Goal: Task Accomplishment & Management: Use online tool/utility

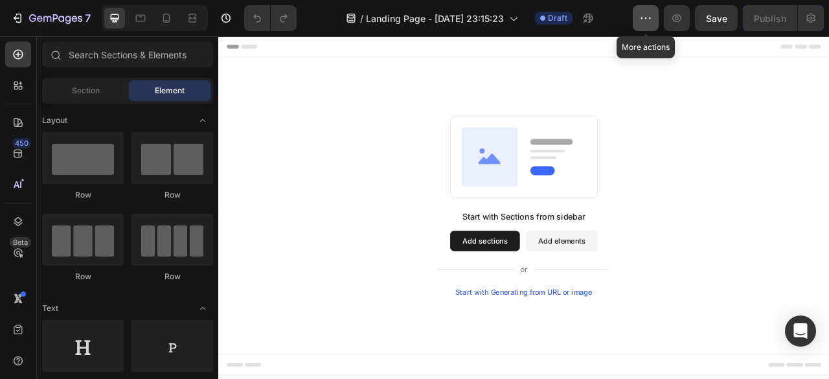
click at [648, 15] on icon "button" at bounding box center [646, 18] width 13 height 13
click at [82, 94] on span "Section" at bounding box center [86, 91] width 28 height 12
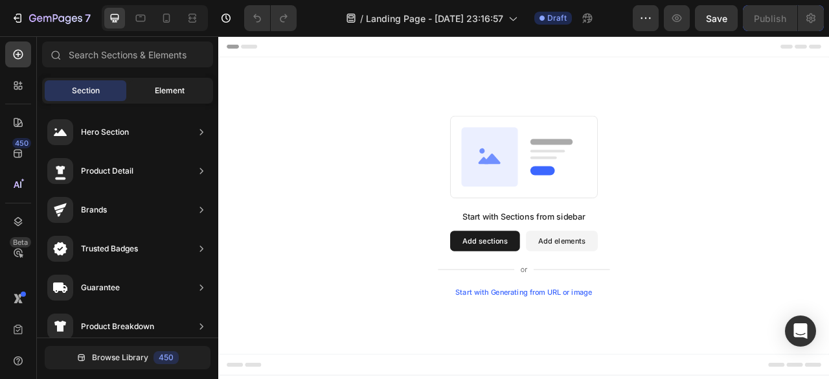
click at [180, 93] on span "Element" at bounding box center [170, 91] width 30 height 12
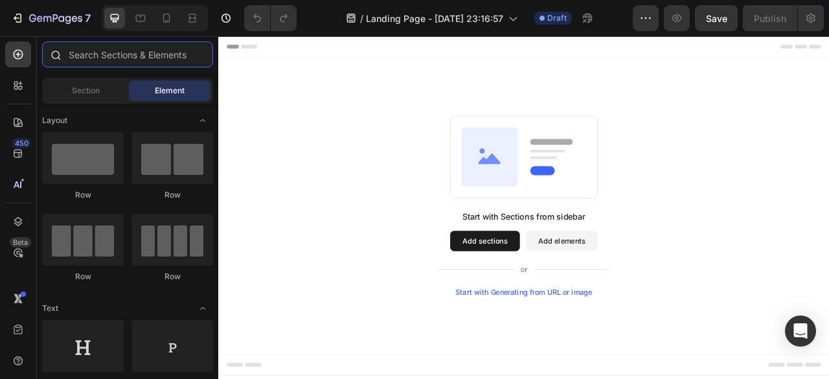
click at [142, 56] on input "text" at bounding box center [127, 54] width 171 height 26
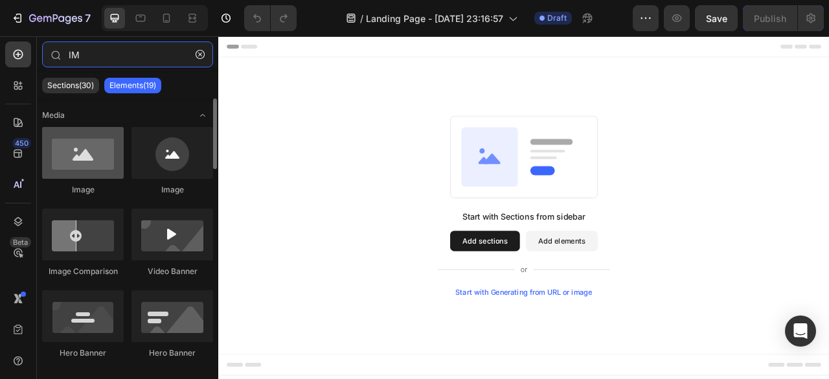
type input "IM"
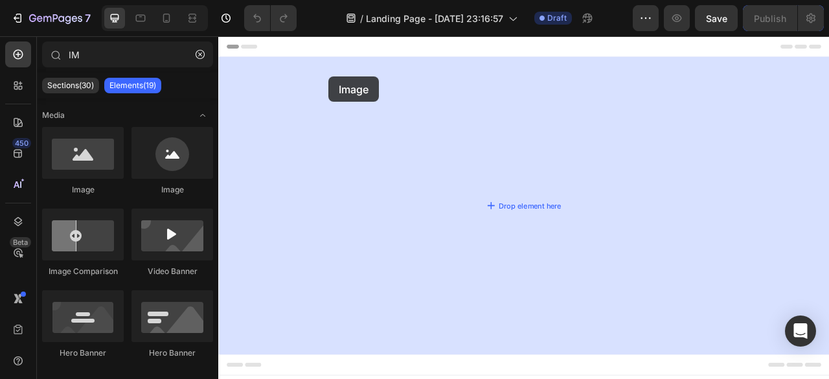
drag, startPoint x: 303, startPoint y: 191, endPoint x: 358, endPoint y: 87, distance: 117.1
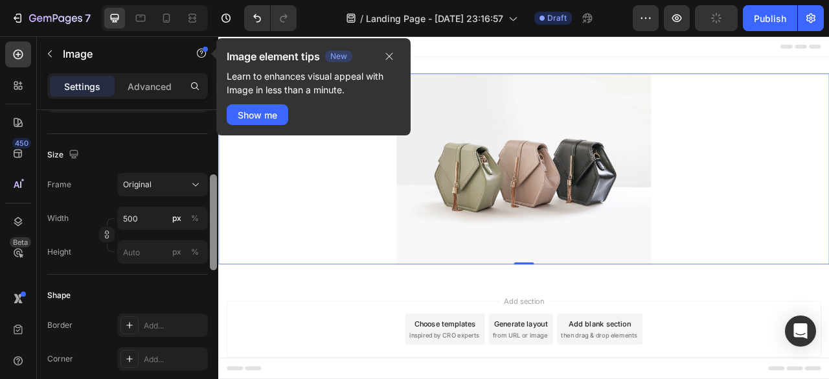
scroll to position [255, 0]
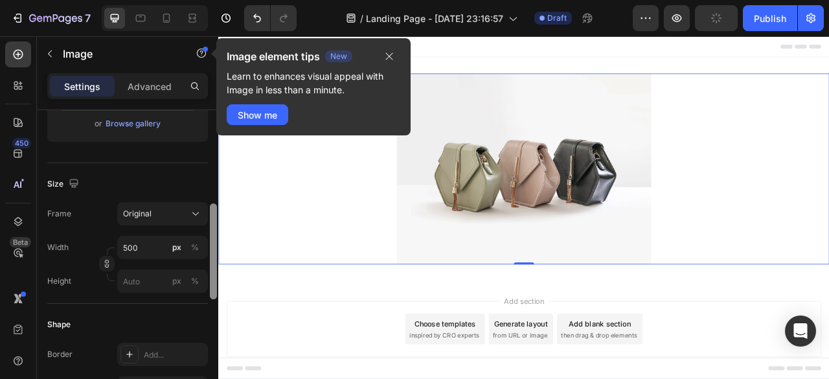
drag, startPoint x: 213, startPoint y: 155, endPoint x: 215, endPoint y: 235, distance: 80.4
click at [215, 235] on div at bounding box center [213, 251] width 7 height 96
click at [138, 247] on input "500" at bounding box center [162, 247] width 91 height 23
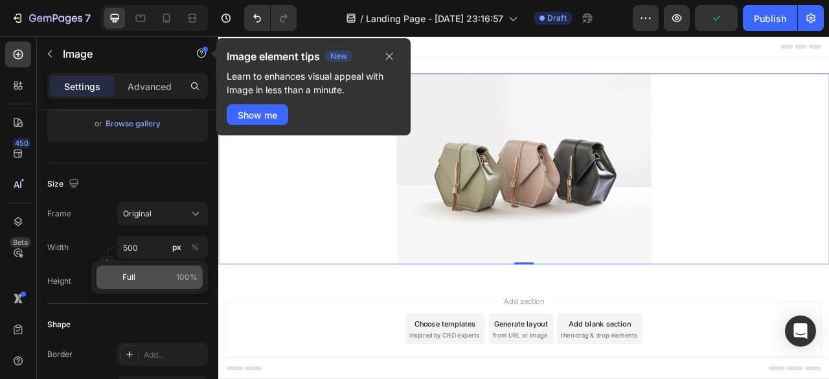
click at [143, 278] on p "Full 100%" at bounding box center [159, 278] width 75 height 12
type input "100"
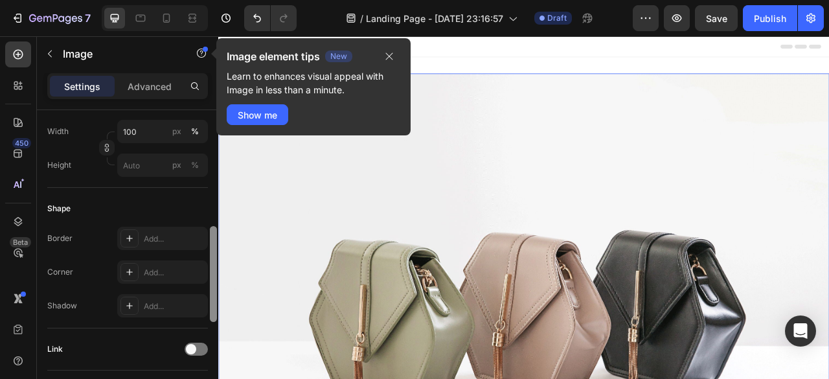
scroll to position [373, 0]
drag, startPoint x: 215, startPoint y: 208, endPoint x: 211, endPoint y: 245, distance: 37.1
click at [211, 245] on div at bounding box center [213, 275] width 7 height 96
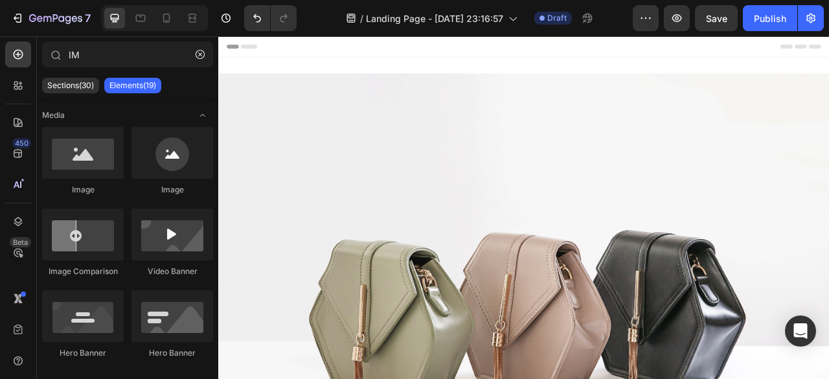
scroll to position [25, 0]
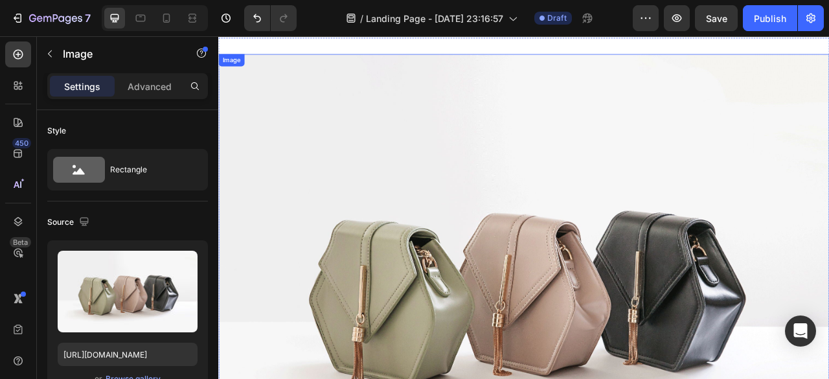
click at [367, 191] on img at bounding box center [607, 350] width 778 height 583
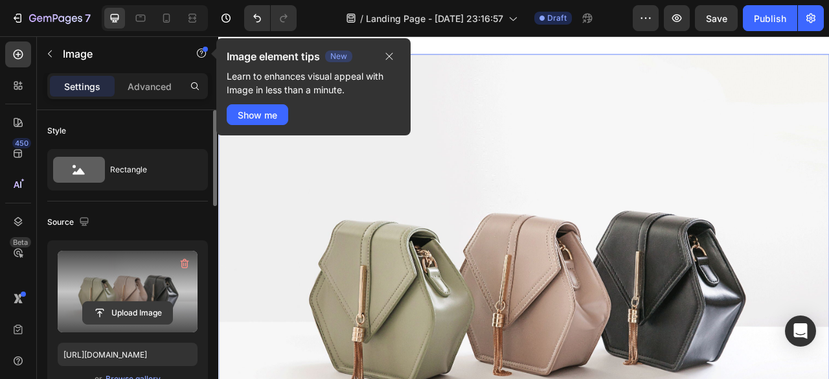
click at [120, 312] on input "file" at bounding box center [127, 313] width 89 height 22
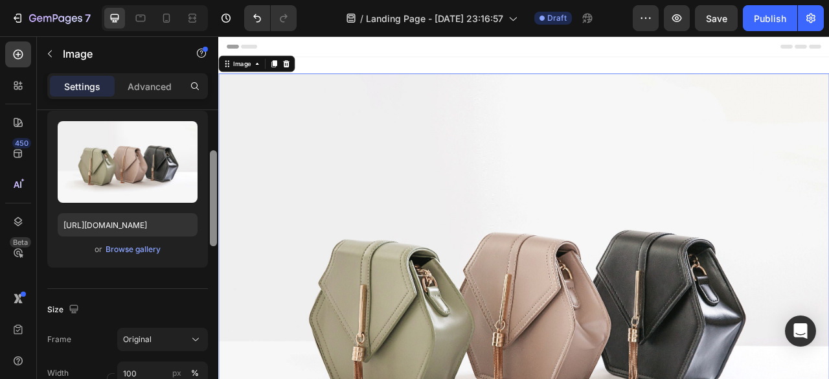
scroll to position [132, 0]
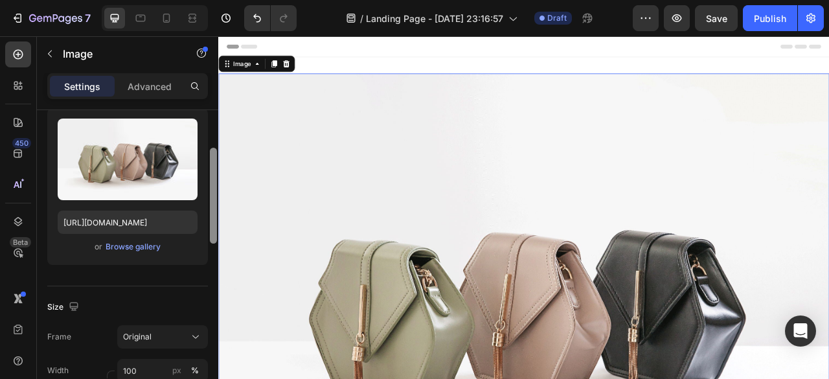
drag, startPoint x: 215, startPoint y: 150, endPoint x: 214, endPoint y: 192, distance: 41.5
click at [214, 192] on div at bounding box center [213, 196] width 7 height 96
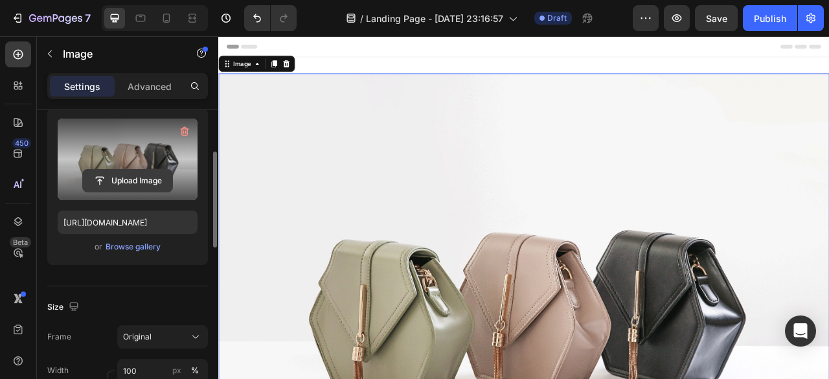
click at [97, 177] on input "file" at bounding box center [127, 181] width 89 height 22
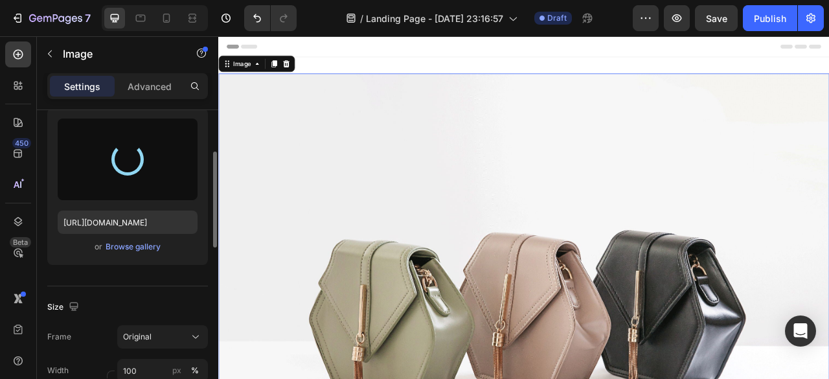
type input "[URL][DOMAIN_NAME]"
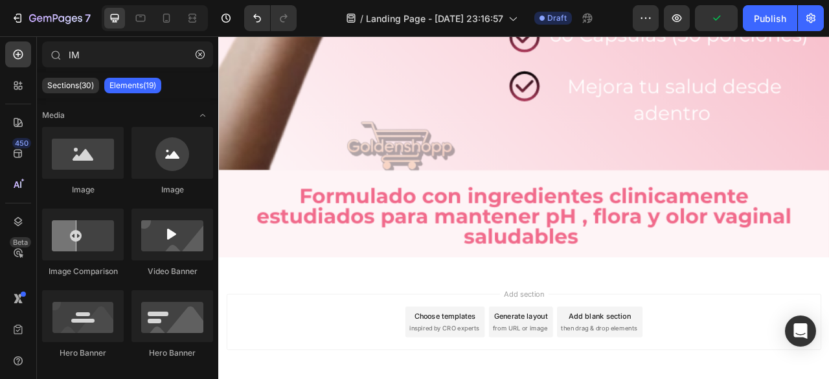
scroll to position [1025, 0]
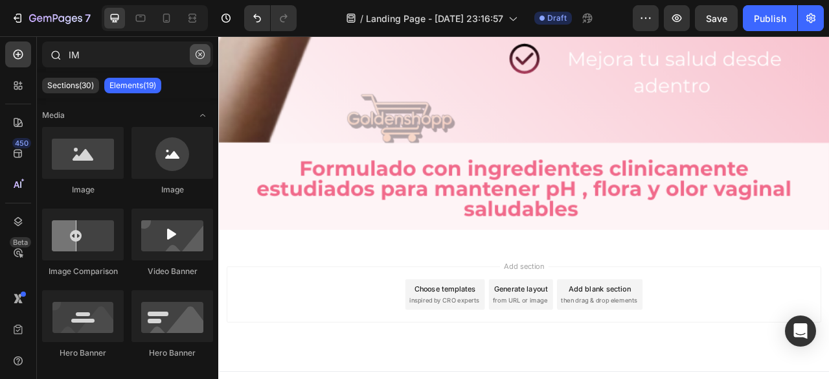
click at [202, 51] on icon "button" at bounding box center [200, 54] width 9 height 9
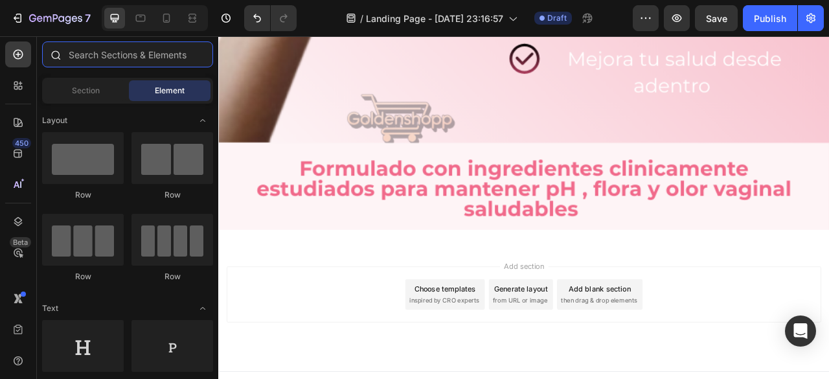
click at [97, 54] on input "text" at bounding box center [127, 54] width 171 height 26
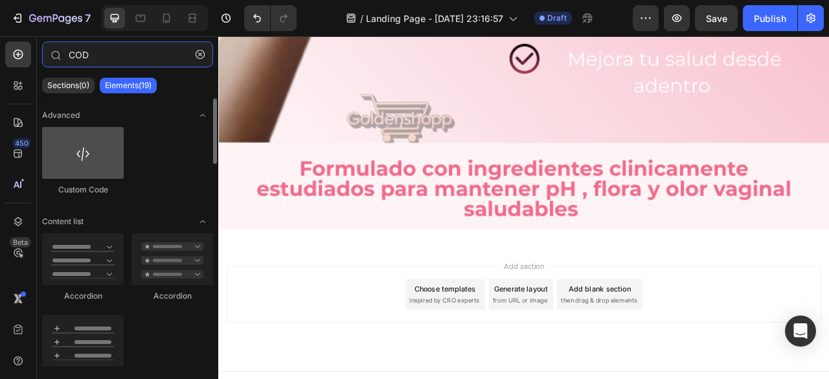
type input "COD"
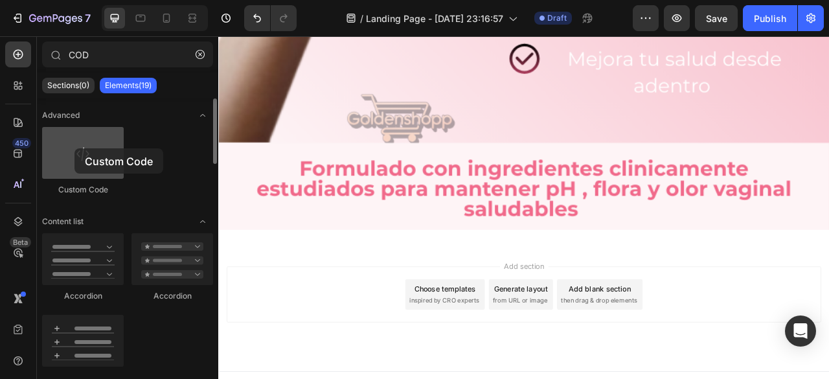
click at [75, 148] on div at bounding box center [83, 153] width 82 height 52
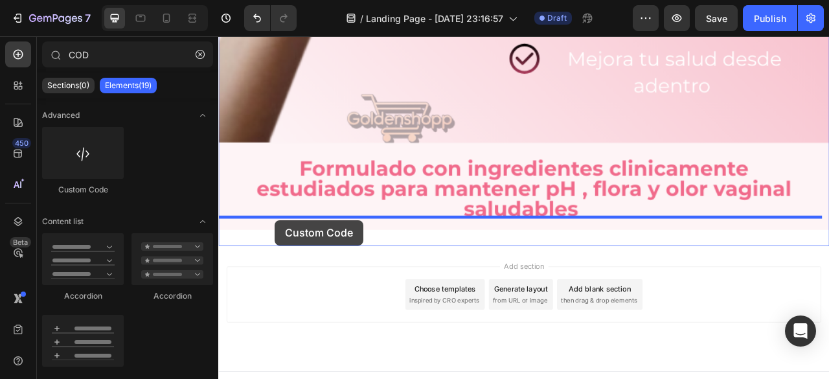
drag, startPoint x: 305, startPoint y: 199, endPoint x: 290, endPoint y: 270, distance: 72.7
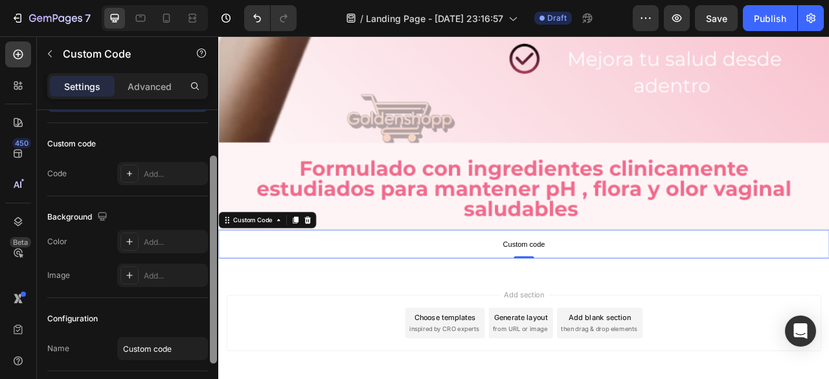
scroll to position [54, 0]
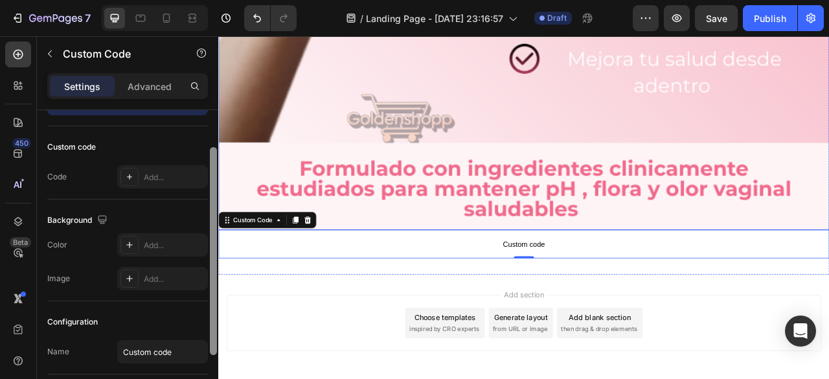
drag, startPoint x: 433, startPoint y: 186, endPoint x: 224, endPoint y: 176, distance: 209.6
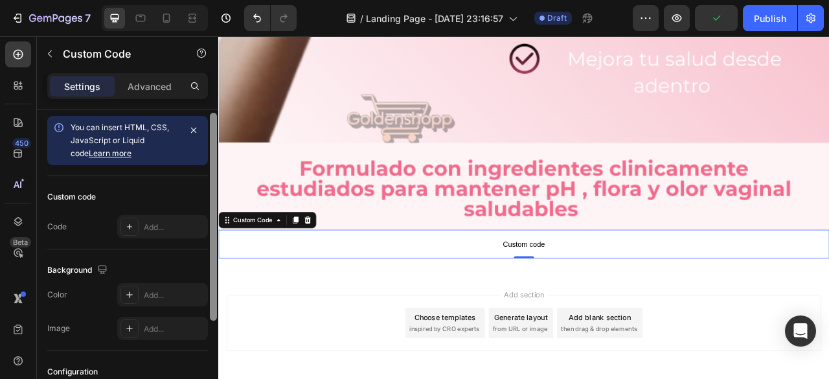
scroll to position [145, 0]
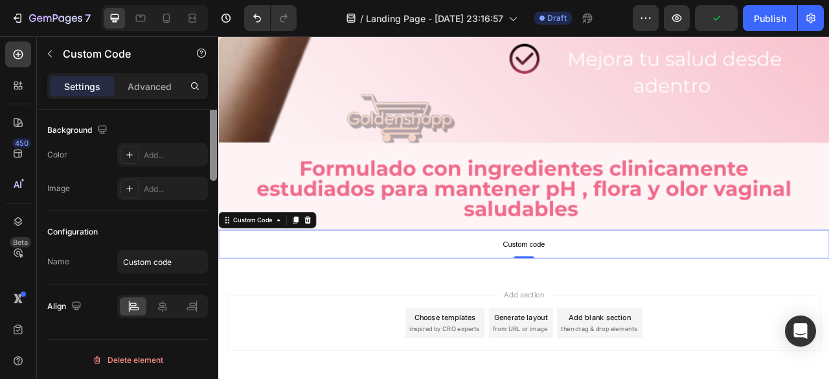
click at [209, 154] on div at bounding box center [214, 123] width 10 height 307
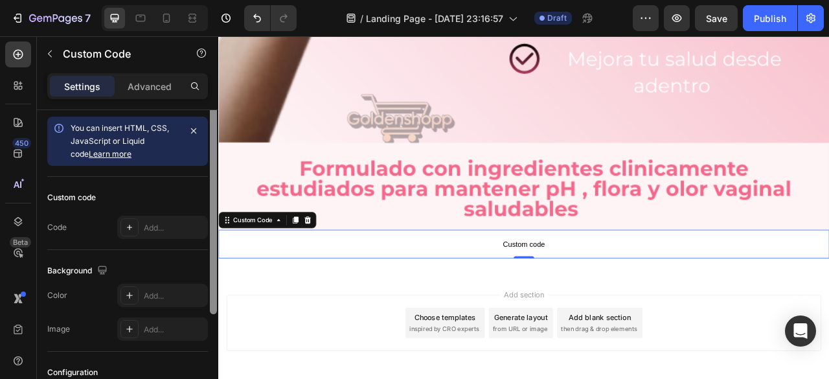
scroll to position [0, 0]
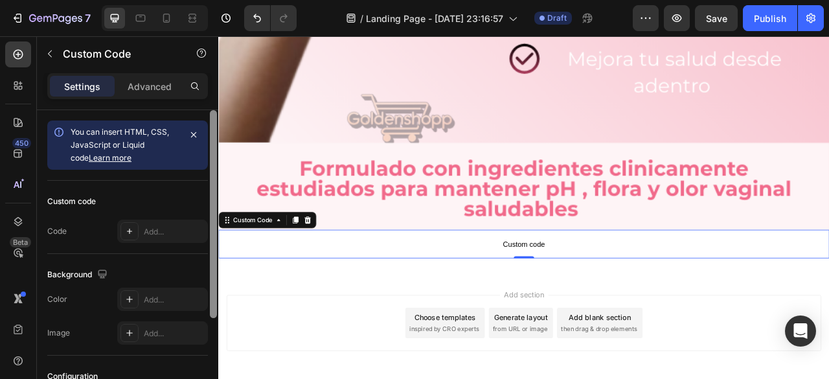
drag, startPoint x: 211, startPoint y: 244, endPoint x: 209, endPoint y: 124, distance: 119.9
click at [209, 124] on div at bounding box center [214, 263] width 10 height 307
click at [147, 230] on div "Add..." at bounding box center [174, 232] width 61 height 12
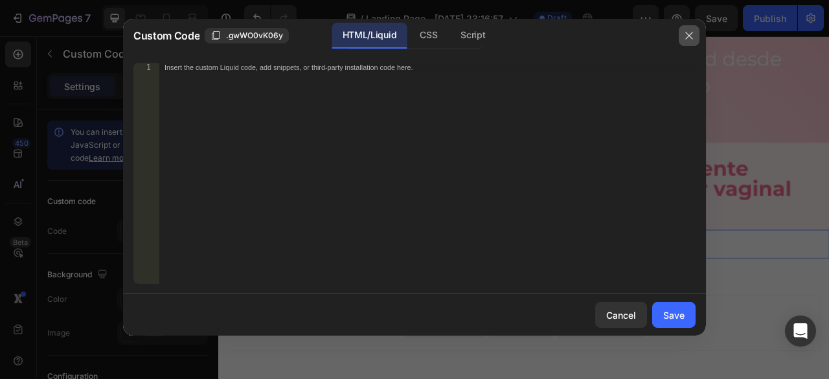
click at [691, 33] on icon "button" at bounding box center [689, 35] width 10 height 10
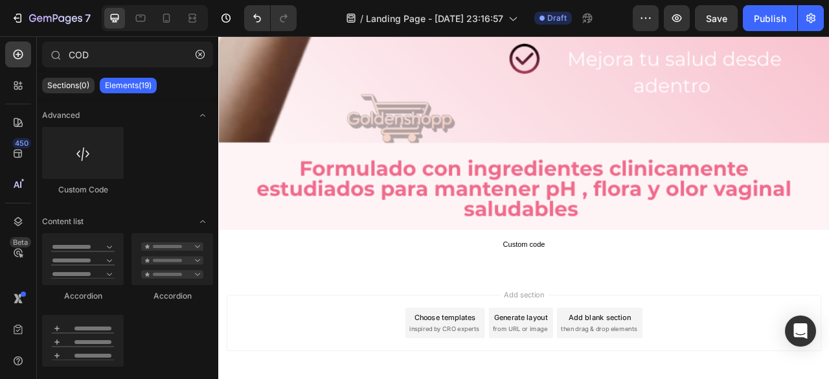
scroll to position [1061, 0]
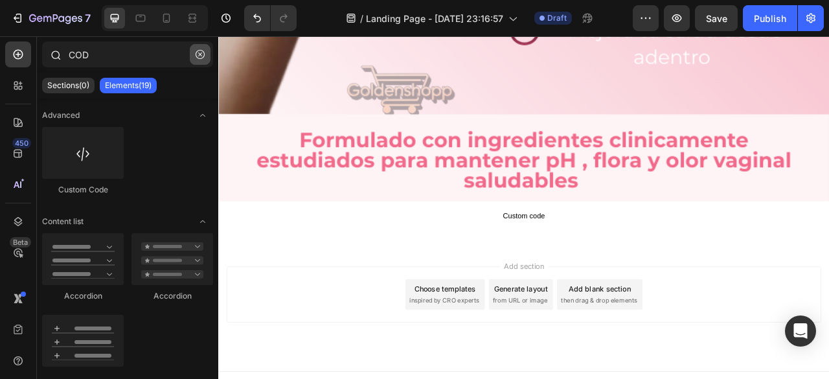
click at [196, 55] on icon "button" at bounding box center [200, 54] width 9 height 9
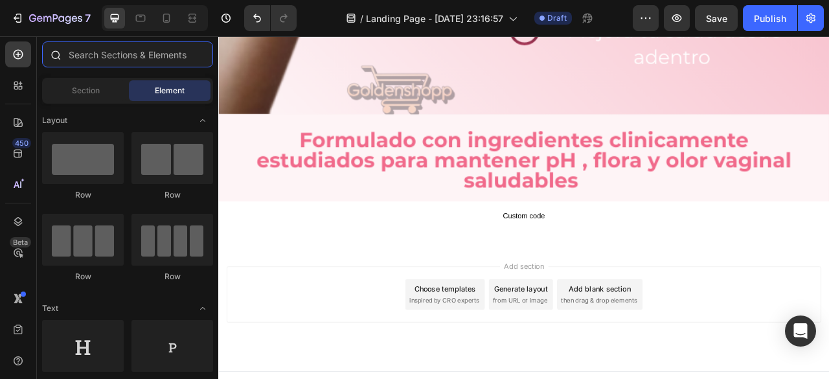
click at [115, 54] on input "text" at bounding box center [127, 54] width 171 height 26
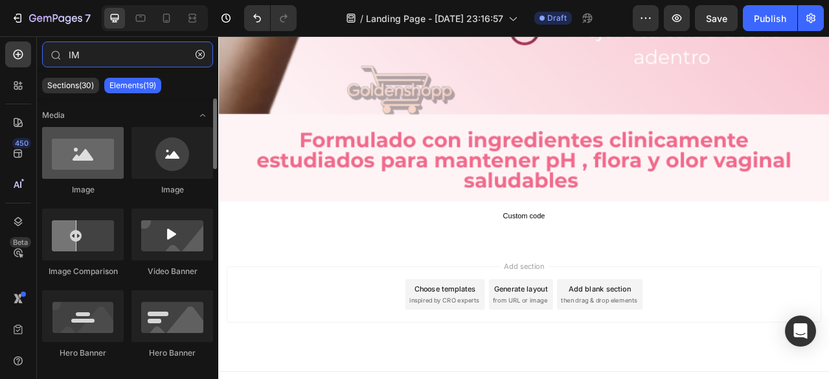
type input "IM"
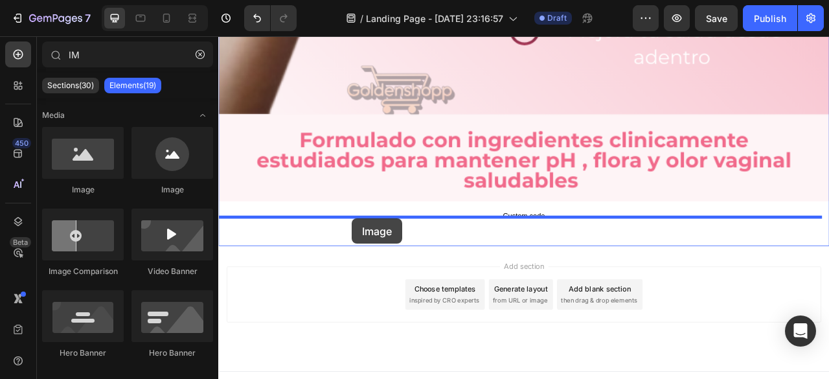
drag, startPoint x: 301, startPoint y: 191, endPoint x: 389, endPoint y: 269, distance: 117.5
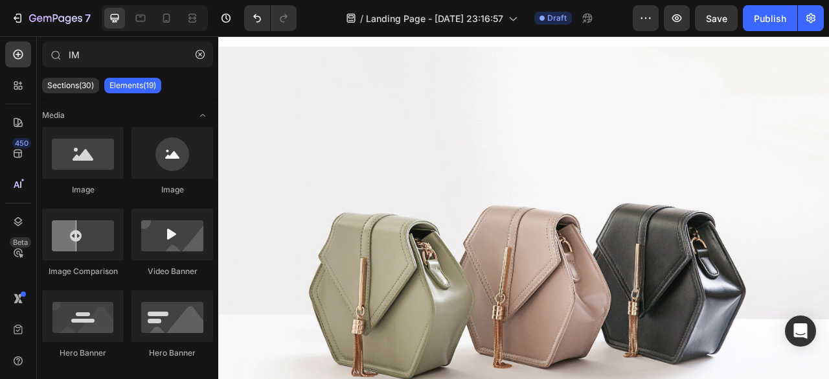
scroll to position [1301, 0]
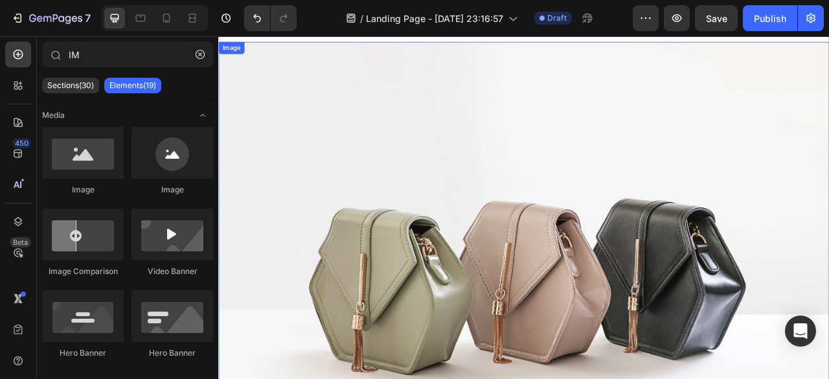
click at [393, 129] on img at bounding box center [607, 334] width 778 height 583
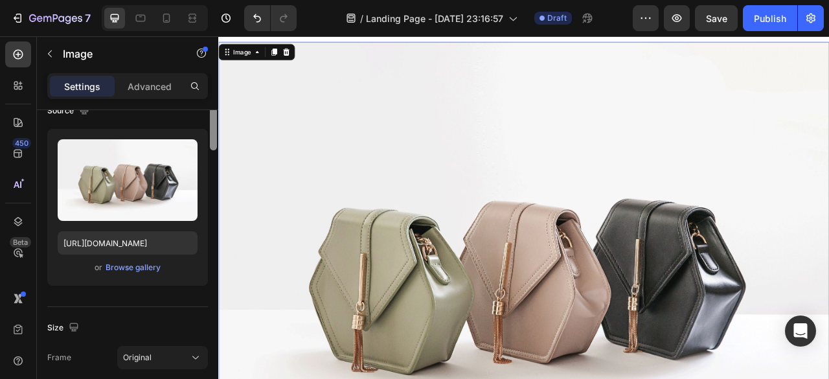
scroll to position [0, 0]
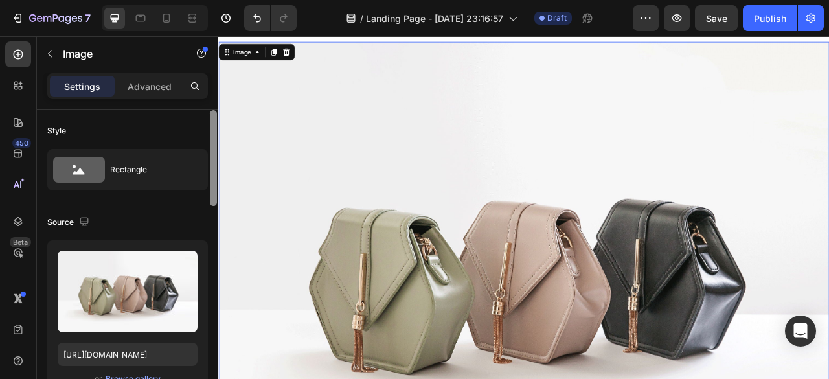
drag, startPoint x: 212, startPoint y: 147, endPoint x: 213, endPoint y: 118, distance: 29.2
click at [213, 118] on div at bounding box center [213, 158] width 7 height 96
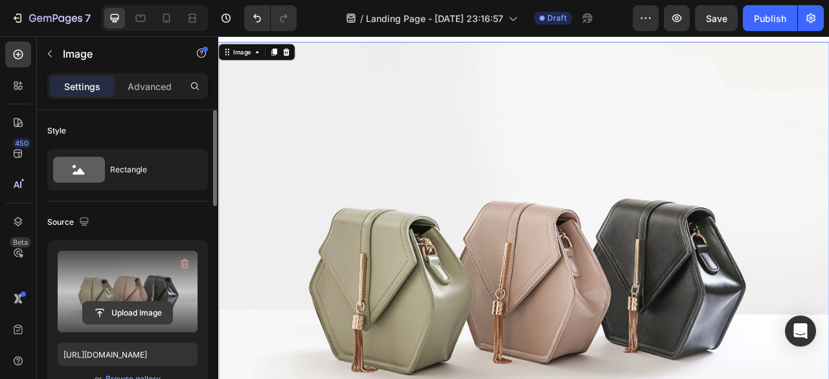
click at [122, 308] on input "file" at bounding box center [127, 313] width 89 height 22
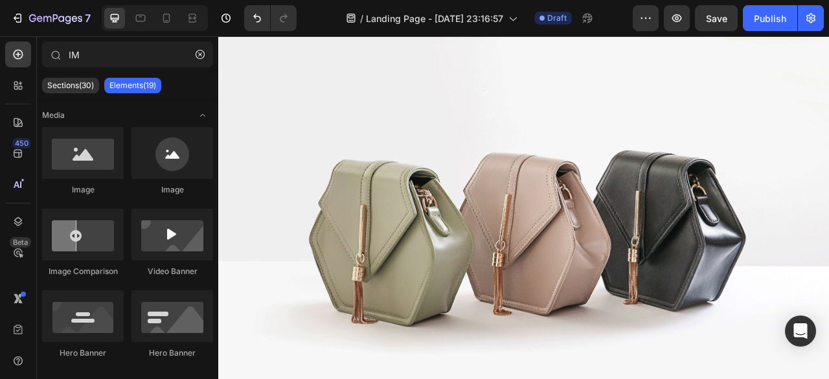
scroll to position [1349, 0]
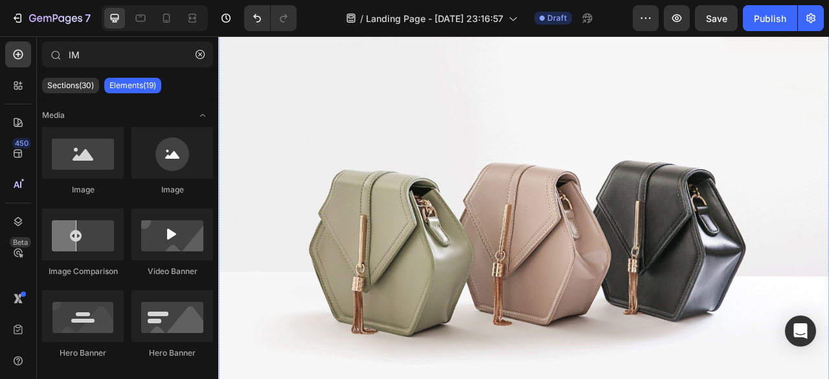
click at [526, 270] on img at bounding box center [607, 286] width 778 height 583
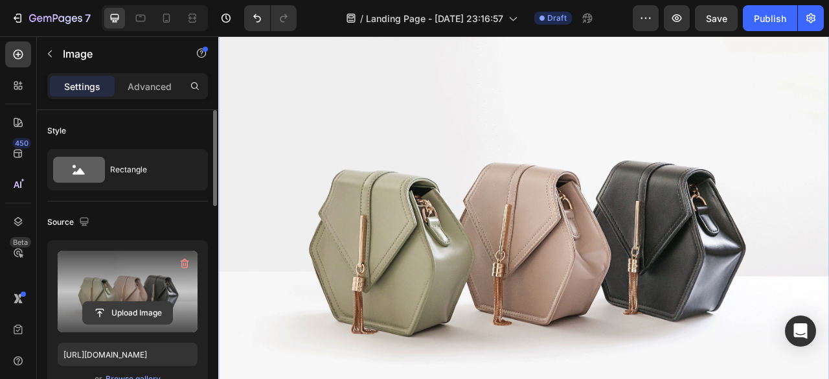
click at [113, 308] on input "file" at bounding box center [127, 313] width 89 height 22
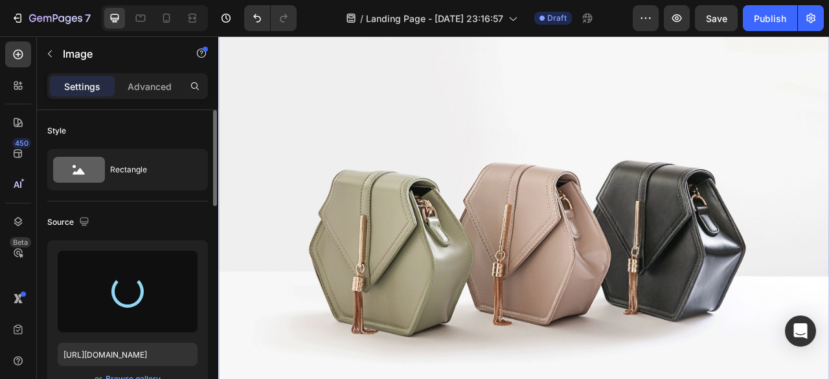
type input "[URL][DOMAIN_NAME]"
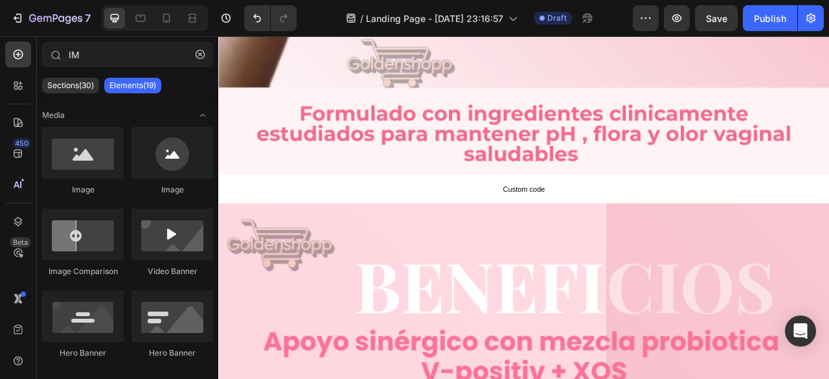
scroll to position [1063, 0]
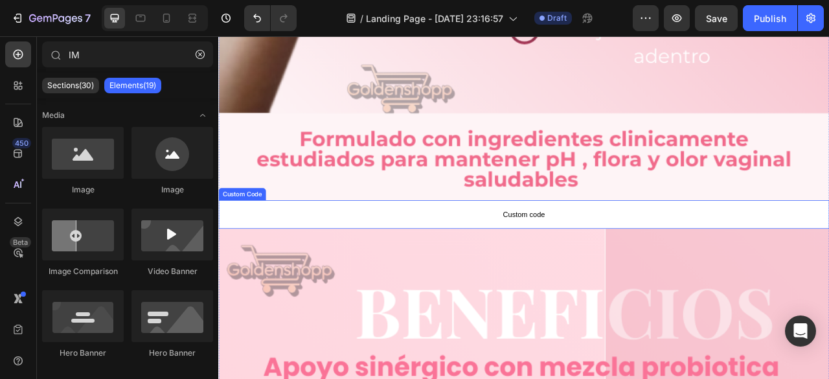
click at [508, 245] on p "Custom code" at bounding box center [607, 263] width 778 height 36
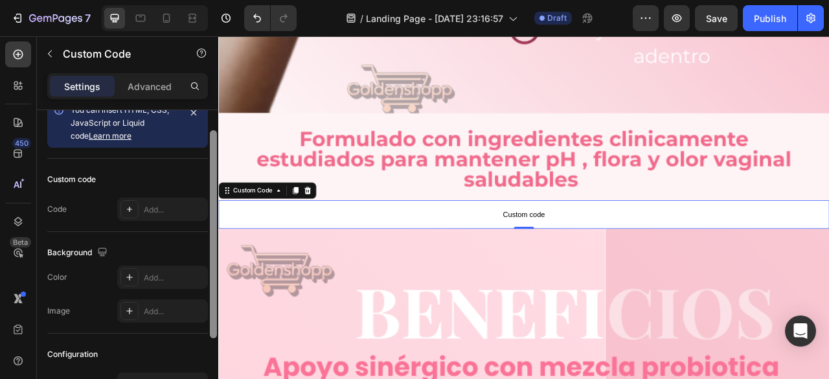
drag, startPoint x: 212, startPoint y: 186, endPoint x: 212, endPoint y: 207, distance: 20.7
click at [212, 207] on div at bounding box center [213, 234] width 7 height 208
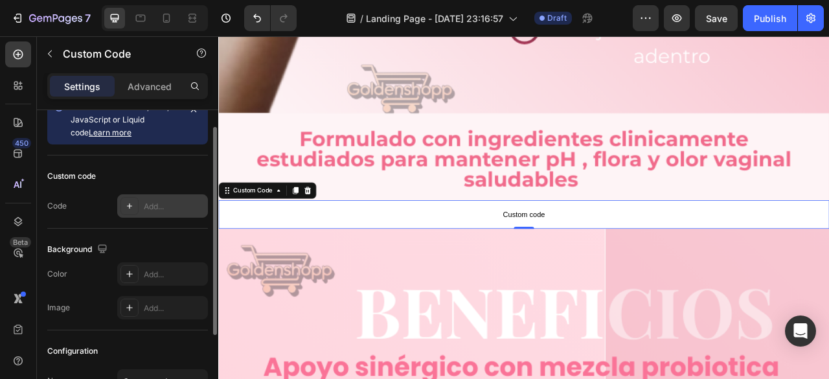
click at [161, 202] on div "Add..." at bounding box center [174, 207] width 61 height 12
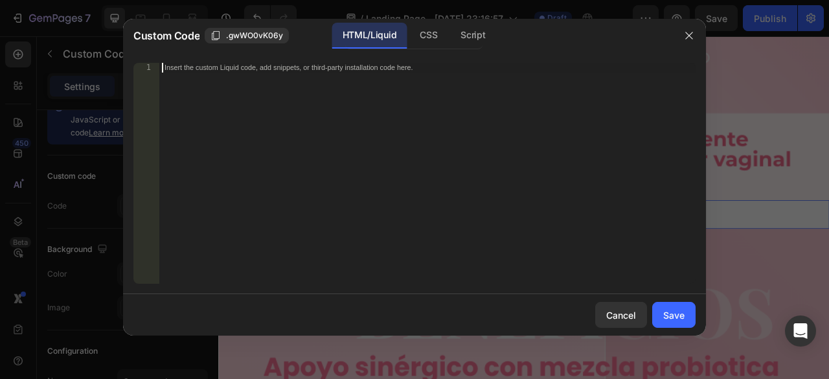
click at [420, 68] on div "Insert the custom Liquid code, add snippets, or third-party installation code h…" at bounding box center [401, 68] width 472 height 9
paste textarea "<div class="_rsi-cod-form-is-gempage"></div><div class="_rsi-cod-form-gempages-…"
type textarea "<div class="_rsi-cod-form-is-gempage"></div><div class="_rsi-cod-form-gempages-…"
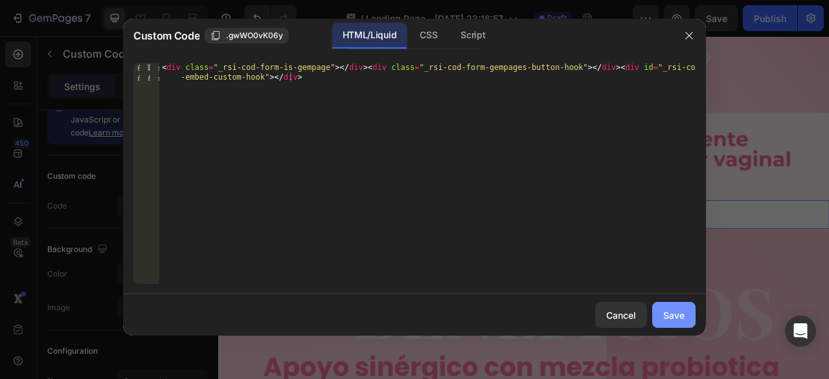
click at [683, 312] on div "Save" at bounding box center [674, 315] width 21 height 14
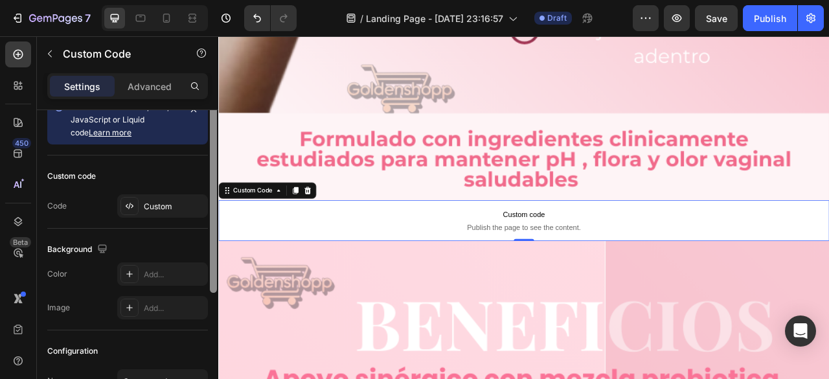
scroll to position [0, 0]
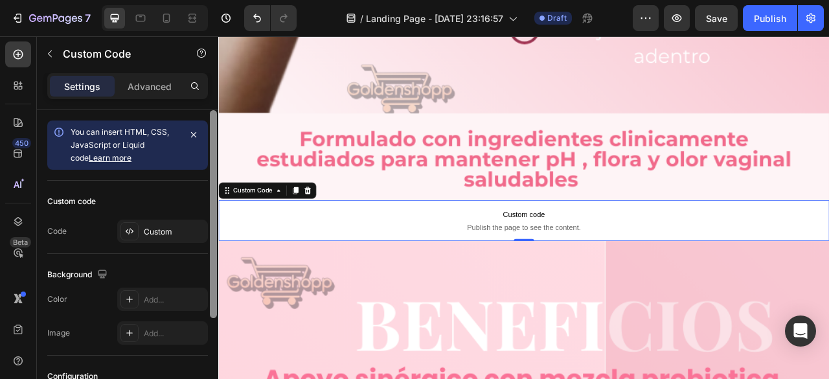
drag, startPoint x: 213, startPoint y: 207, endPoint x: 213, endPoint y: 133, distance: 73.9
click at [213, 133] on div at bounding box center [213, 214] width 7 height 208
click at [132, 229] on icon at bounding box center [129, 231] width 10 height 10
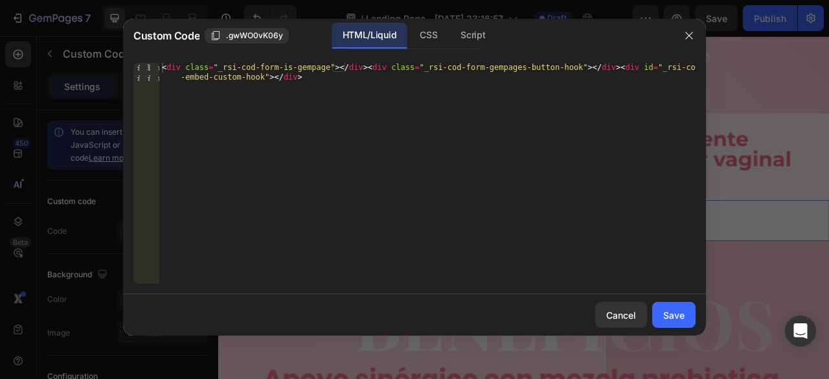
click at [345, 84] on div "< div class = "_rsi-cod-form-is-gempage" > </ div > < div class = "_rsi-cod-for…" at bounding box center [427, 193] width 537 height 260
type textarea "<div class="_rsi-cod-form-is-gempage"></div><div class="_rsi-cod-form-gempages-…"
click at [671, 314] on div "Save" at bounding box center [674, 315] width 21 height 14
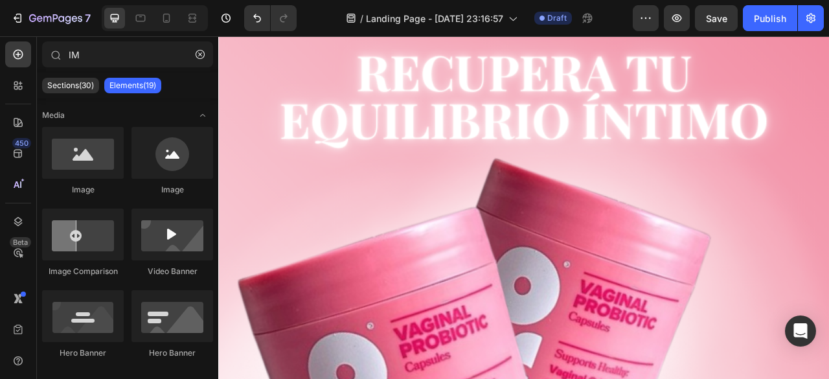
scroll to position [0, 0]
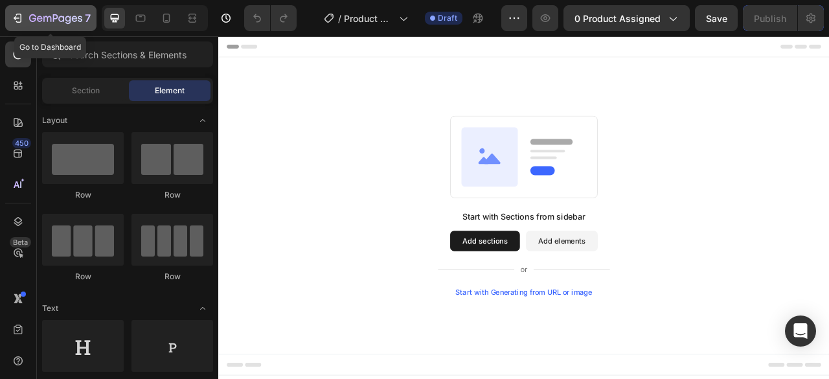
click at [16, 16] on icon "button" at bounding box center [17, 18] width 13 height 13
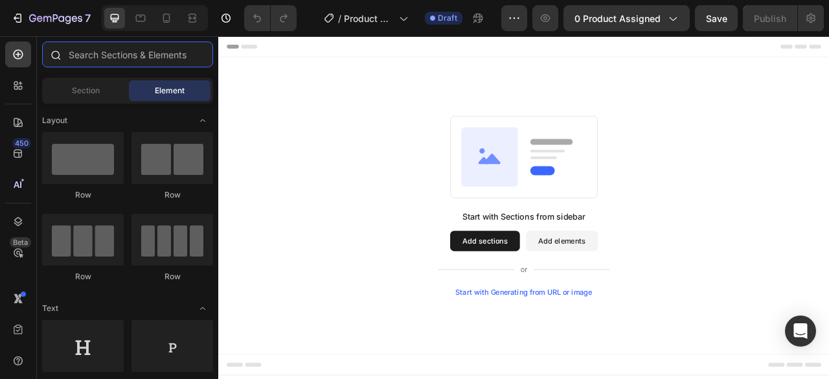
click at [99, 54] on input "text" at bounding box center [127, 54] width 171 height 26
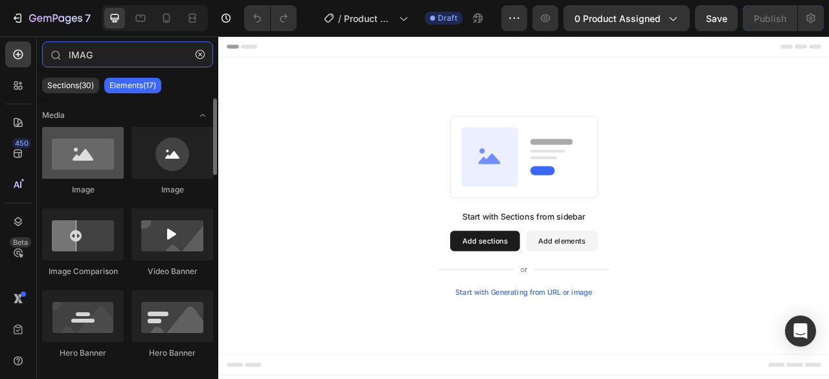
type input "IMAG"
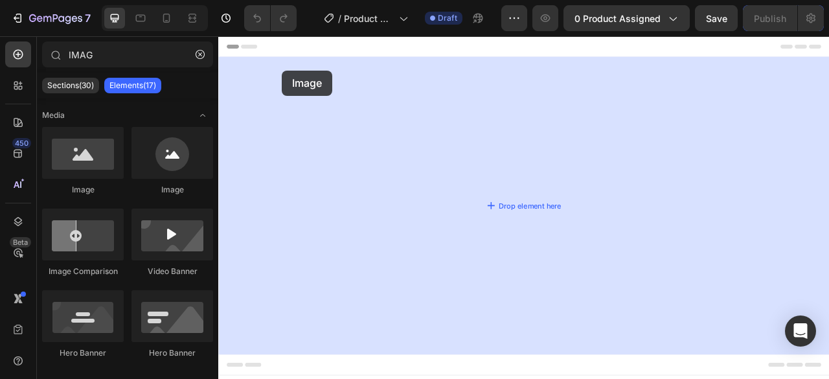
drag, startPoint x: 299, startPoint y: 192, endPoint x: 299, endPoint y: 80, distance: 112.8
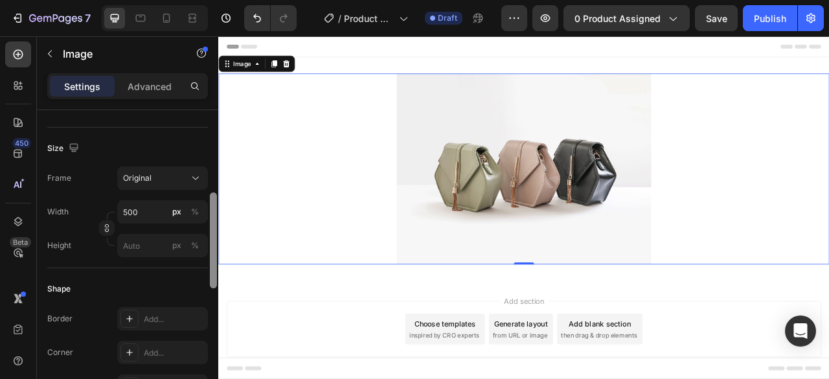
drag, startPoint x: 213, startPoint y: 120, endPoint x: 209, endPoint y: 212, distance: 92.1
click at [209, 212] on div at bounding box center [214, 257] width 10 height 307
click at [159, 208] on input "500" at bounding box center [162, 209] width 91 height 23
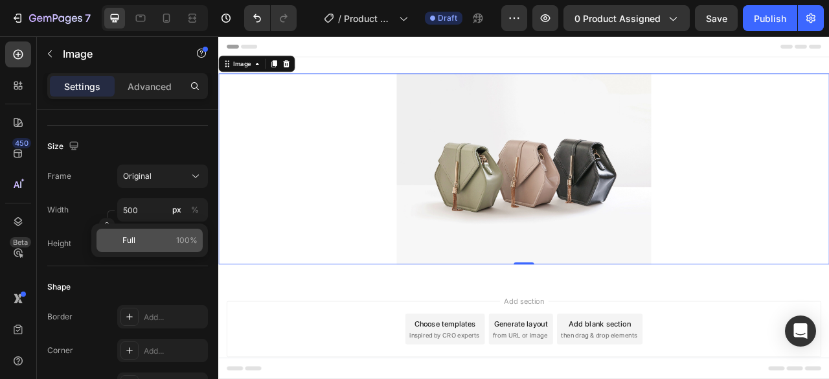
click at [159, 240] on p "Full 100%" at bounding box center [159, 241] width 75 height 12
type input "100"
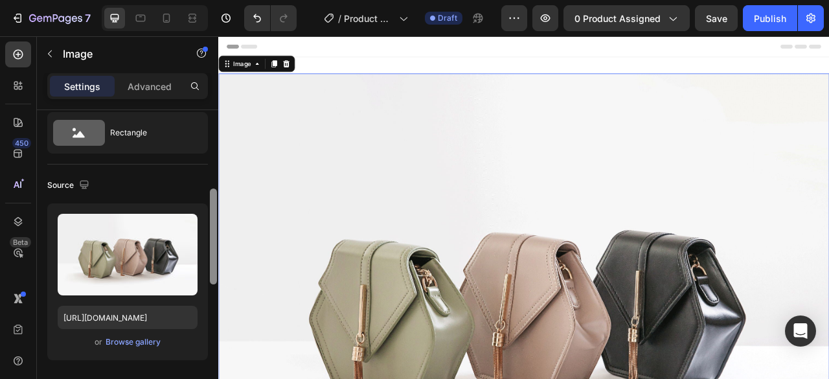
scroll to position [0, 0]
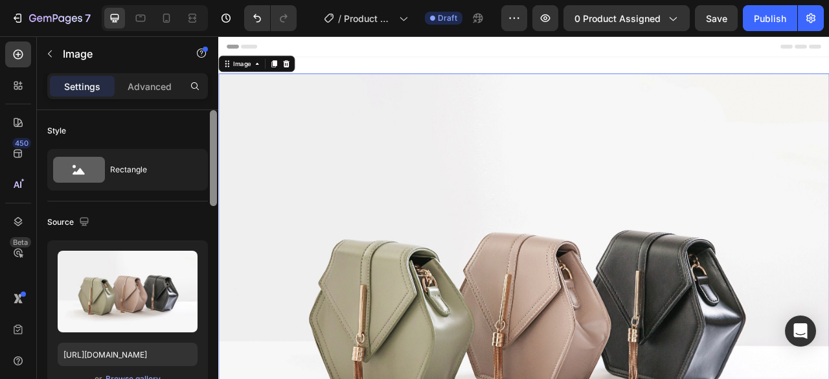
drag, startPoint x: 212, startPoint y: 224, endPoint x: 206, endPoint y: 111, distance: 112.9
click at [206, 111] on div "Style Rectangle Source Upload Image [URL][DOMAIN_NAME] or Browse gallery Size F…" at bounding box center [127, 263] width 181 height 306
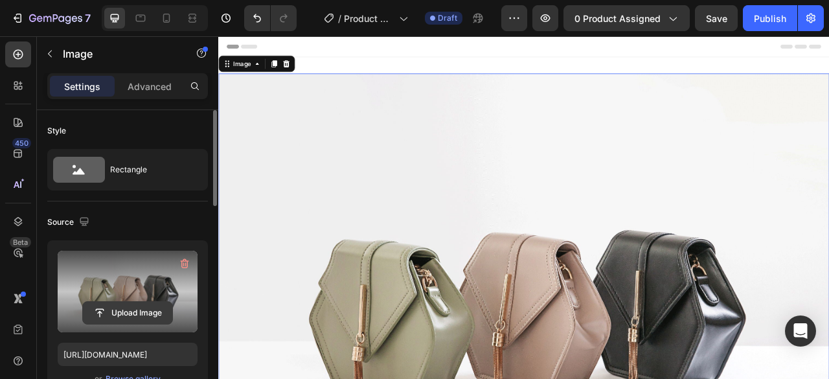
click at [124, 309] on input "file" at bounding box center [127, 313] width 89 height 22
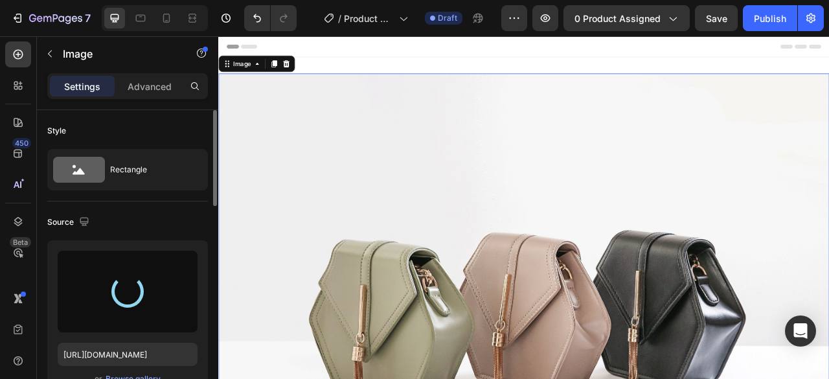
type input "[URL][DOMAIN_NAME]"
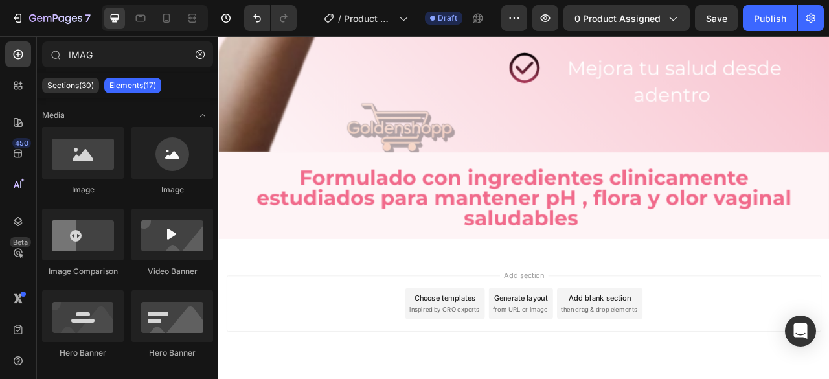
scroll to position [1025, 0]
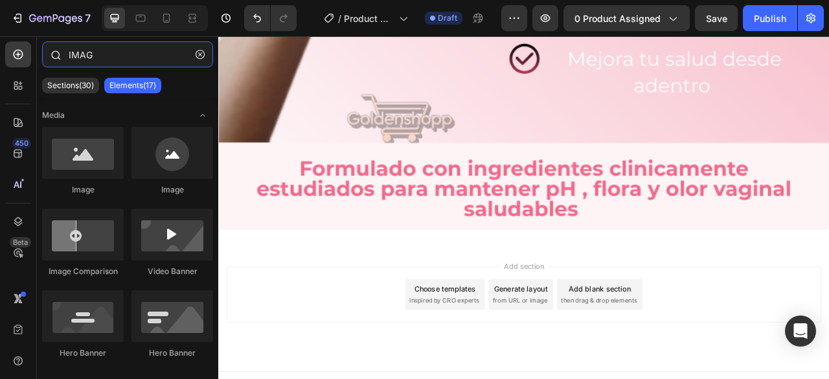
drag, startPoint x: 110, startPoint y: 58, endPoint x: 51, endPoint y: 59, distance: 59.6
click at [51, 59] on div "IMAG" at bounding box center [127, 56] width 181 height 31
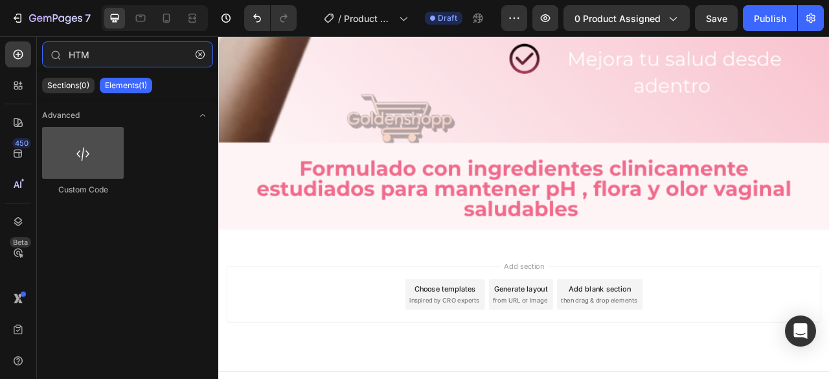
type input "HTM"
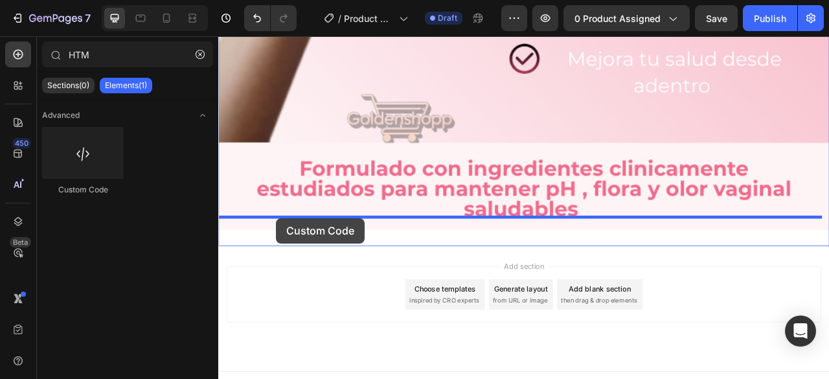
drag, startPoint x: 299, startPoint y: 190, endPoint x: 291, endPoint y: 268, distance: 78.2
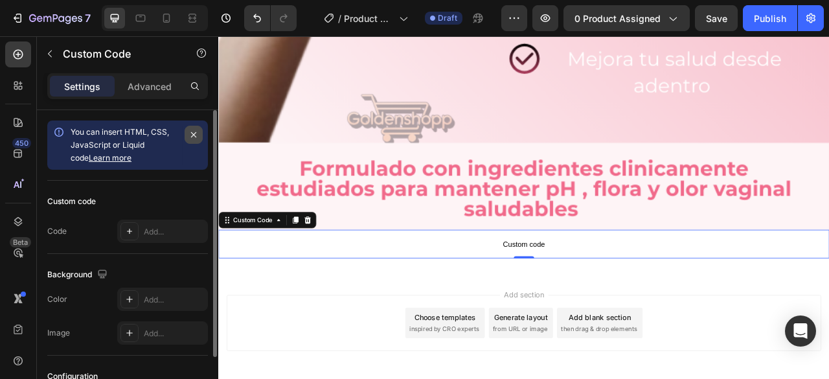
click at [193, 137] on icon "button" at bounding box center [194, 135] width 10 height 10
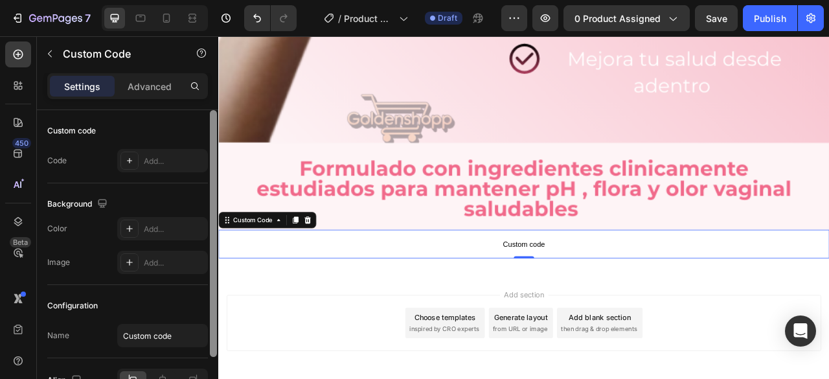
drag, startPoint x: 215, startPoint y: 157, endPoint x: 216, endPoint y: 112, distance: 45.4
click at [216, 112] on div at bounding box center [213, 233] width 7 height 247
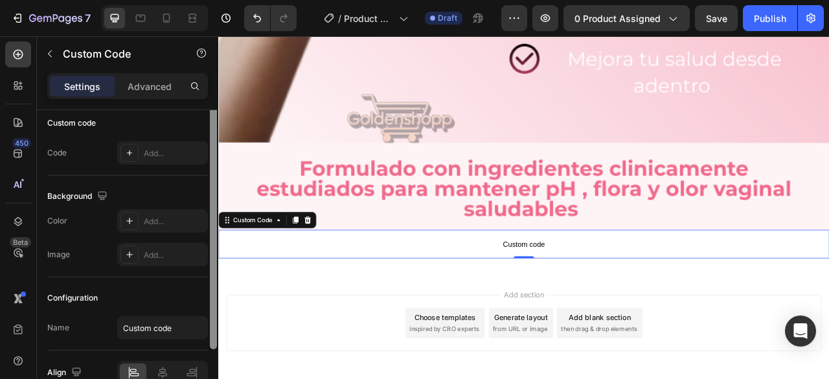
scroll to position [0, 0]
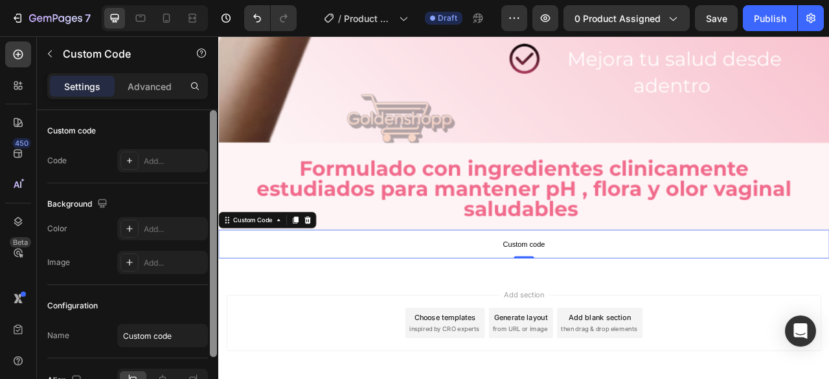
drag, startPoint x: 211, startPoint y: 119, endPoint x: 214, endPoint y: 93, distance: 26.1
click at [214, 93] on div "Settings Advanced Custom code Code Add... Background The changes might be hidde…" at bounding box center [127, 244] width 181 height 343
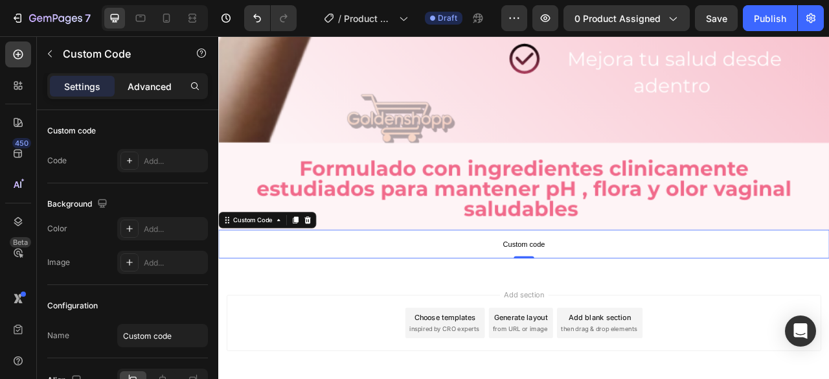
click at [156, 82] on p "Advanced" at bounding box center [150, 87] width 44 height 14
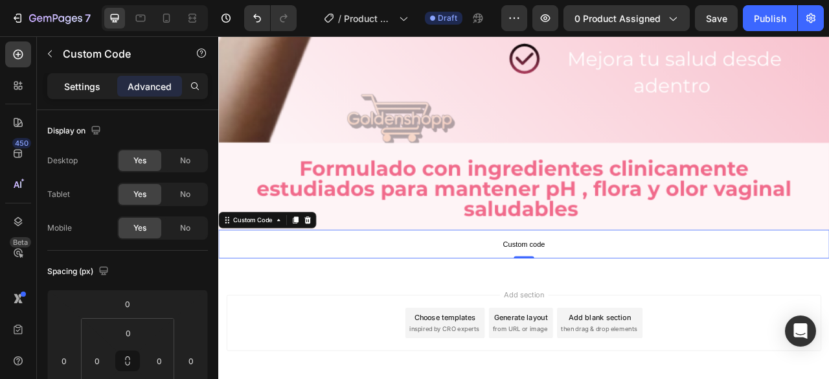
click at [82, 83] on p "Settings" at bounding box center [82, 87] width 36 height 14
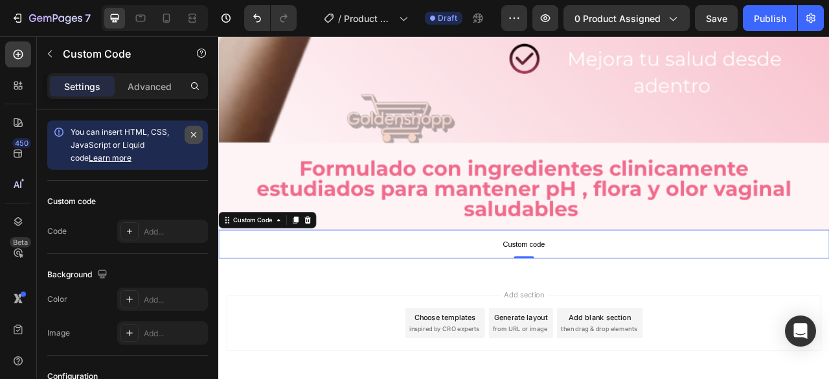
click at [196, 131] on icon "button" at bounding box center [194, 135] width 10 height 10
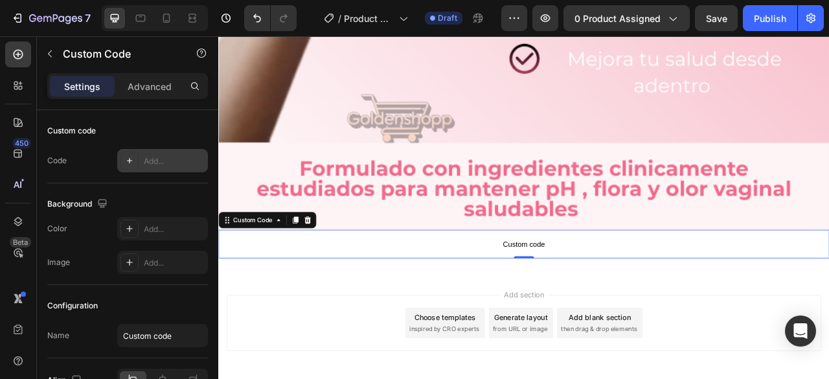
click at [152, 157] on div "Add..." at bounding box center [174, 162] width 61 height 12
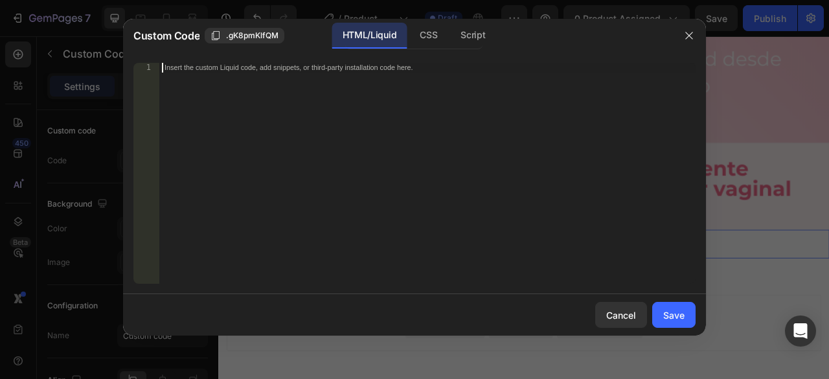
click at [344, 75] on div "Insert the custom Liquid code, add snippets, or third-party installation code h…" at bounding box center [427, 183] width 537 height 240
paste textarea "<div class="_rsi-cod-form-is-gempage"></div><div class="_rsi-cod-form-gempages-…"
type textarea "<div class="_rsi-cod-form-is-gempage"></div><div class="_rsi-cod-form-gempages-…"
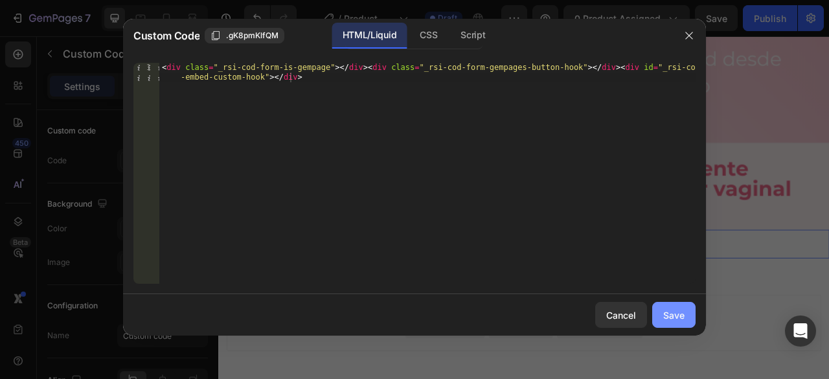
click at [673, 315] on div "Save" at bounding box center [674, 315] width 21 height 14
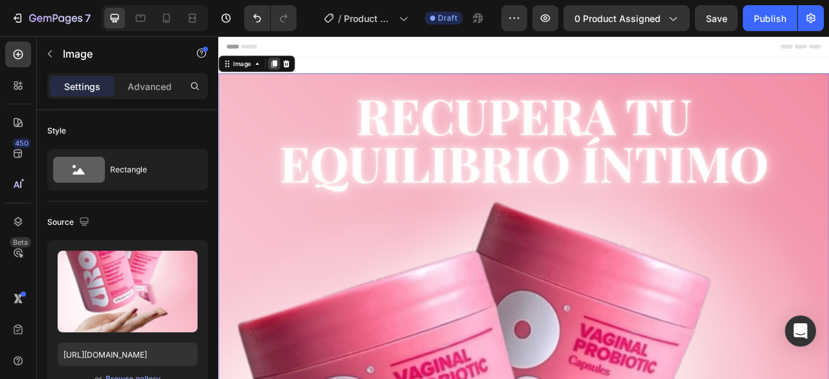
click at [291, 67] on icon at bounding box center [289, 71] width 7 height 9
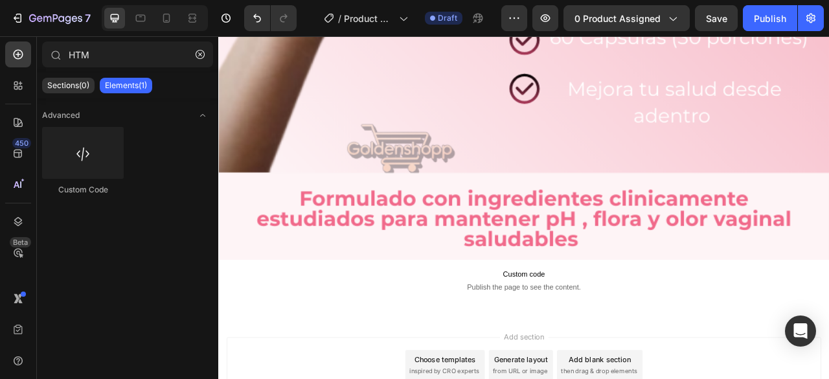
scroll to position [2233, 0]
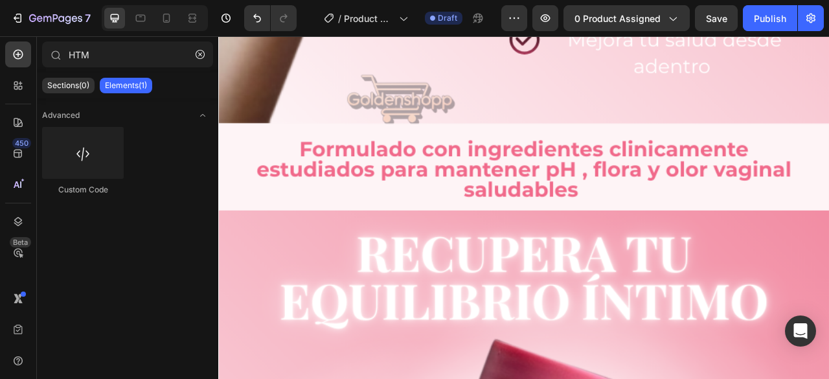
scroll to position [1170, 0]
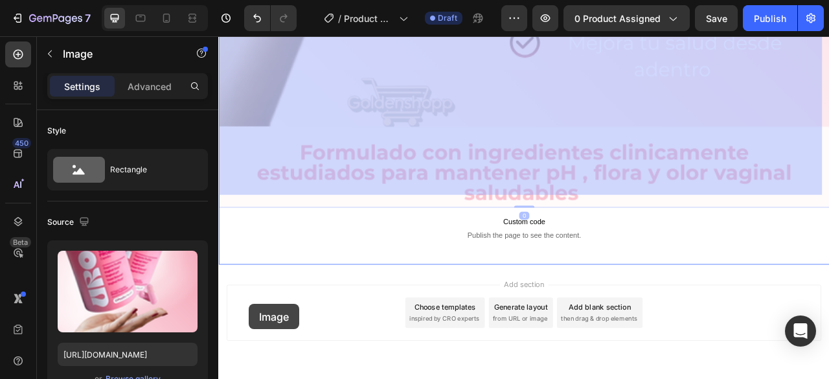
scroll to position [2286, 0]
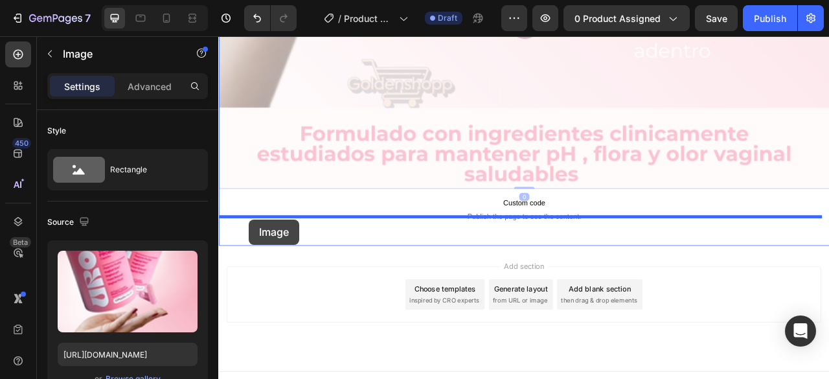
drag, startPoint x: 255, startPoint y: 107, endPoint x: 257, endPoint y: 270, distance: 162.7
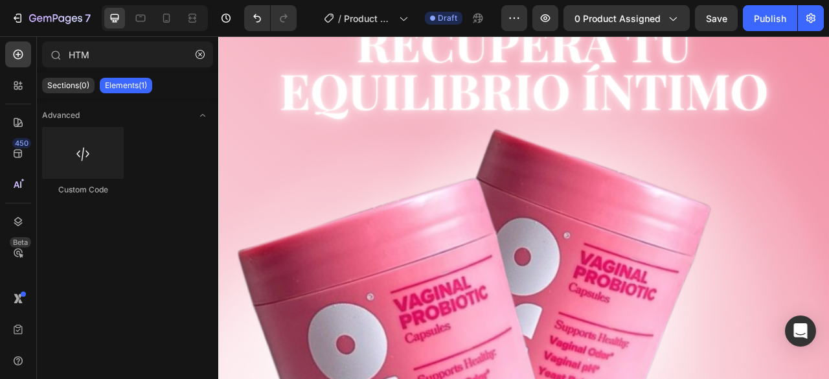
scroll to position [1268, 0]
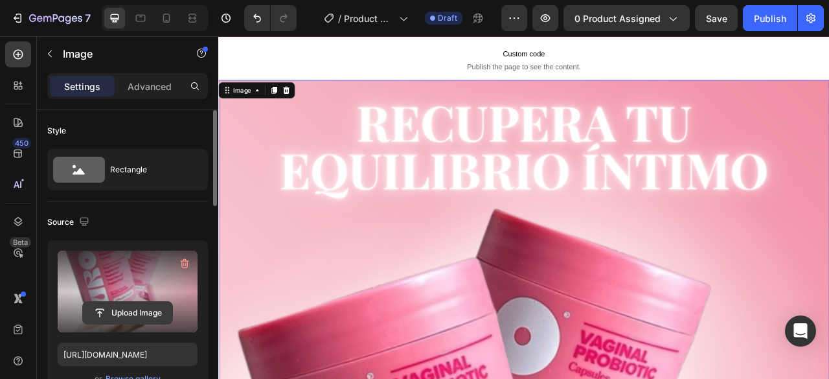
click at [132, 309] on input "file" at bounding box center [127, 313] width 89 height 22
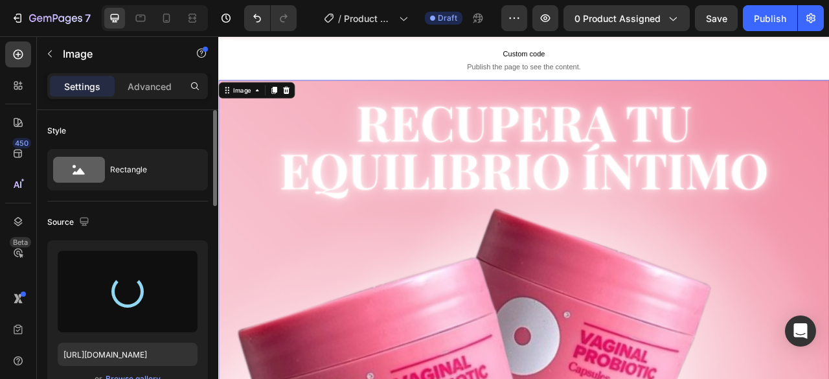
type input "[URL][DOMAIN_NAME]"
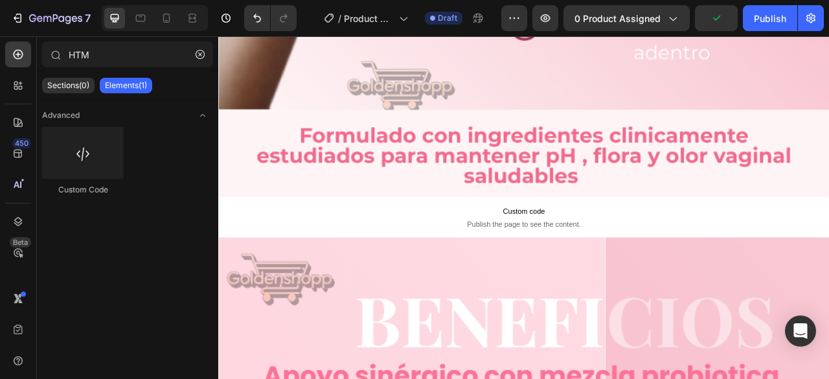
scroll to position [1064, 0]
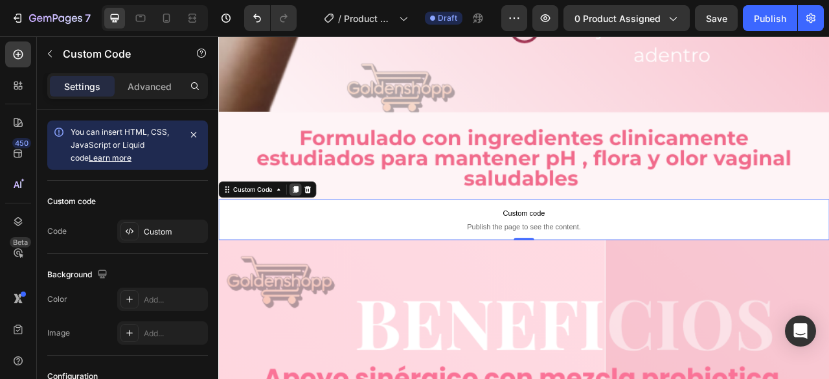
click at [317, 227] on icon at bounding box center [316, 231] width 7 height 9
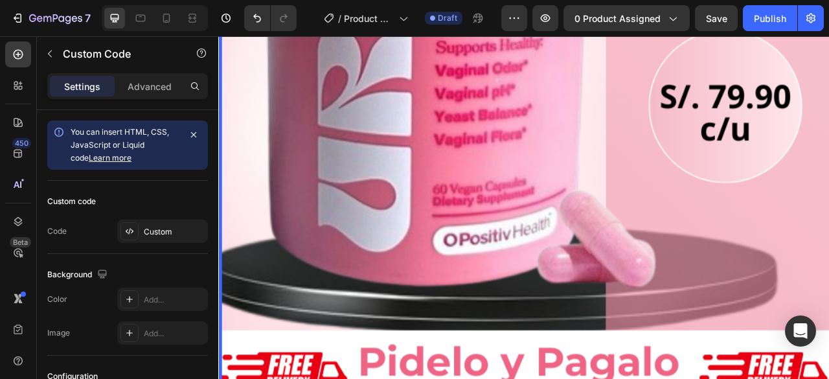
scroll to position [2337, 0]
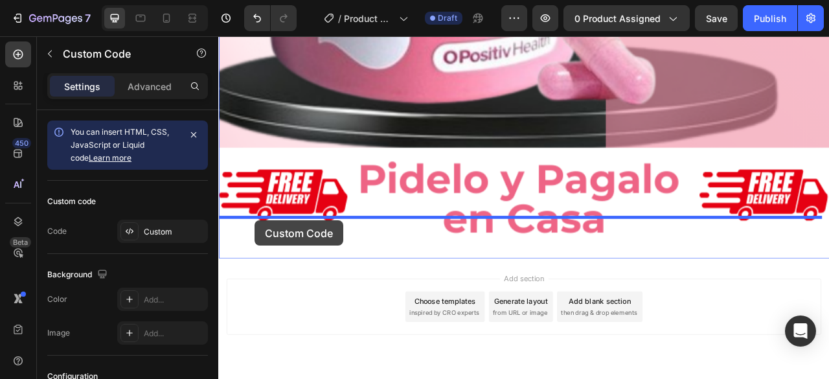
drag, startPoint x: 255, startPoint y: 273, endPoint x: 264, endPoint y: 271, distance: 9.3
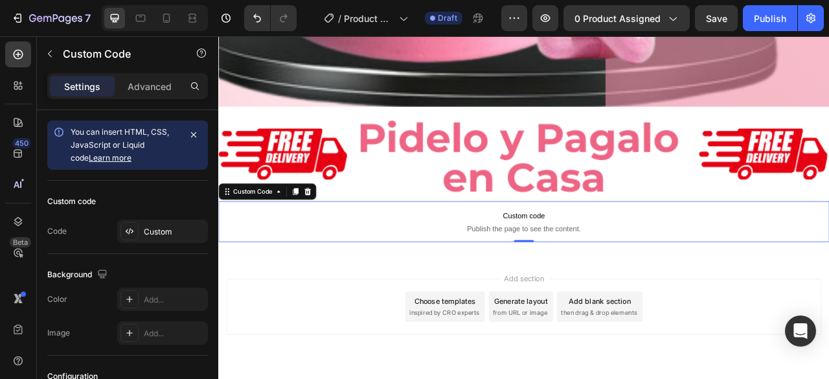
scroll to position [2286, 0]
